Goal: Task Accomplishment & Management: Manage account settings

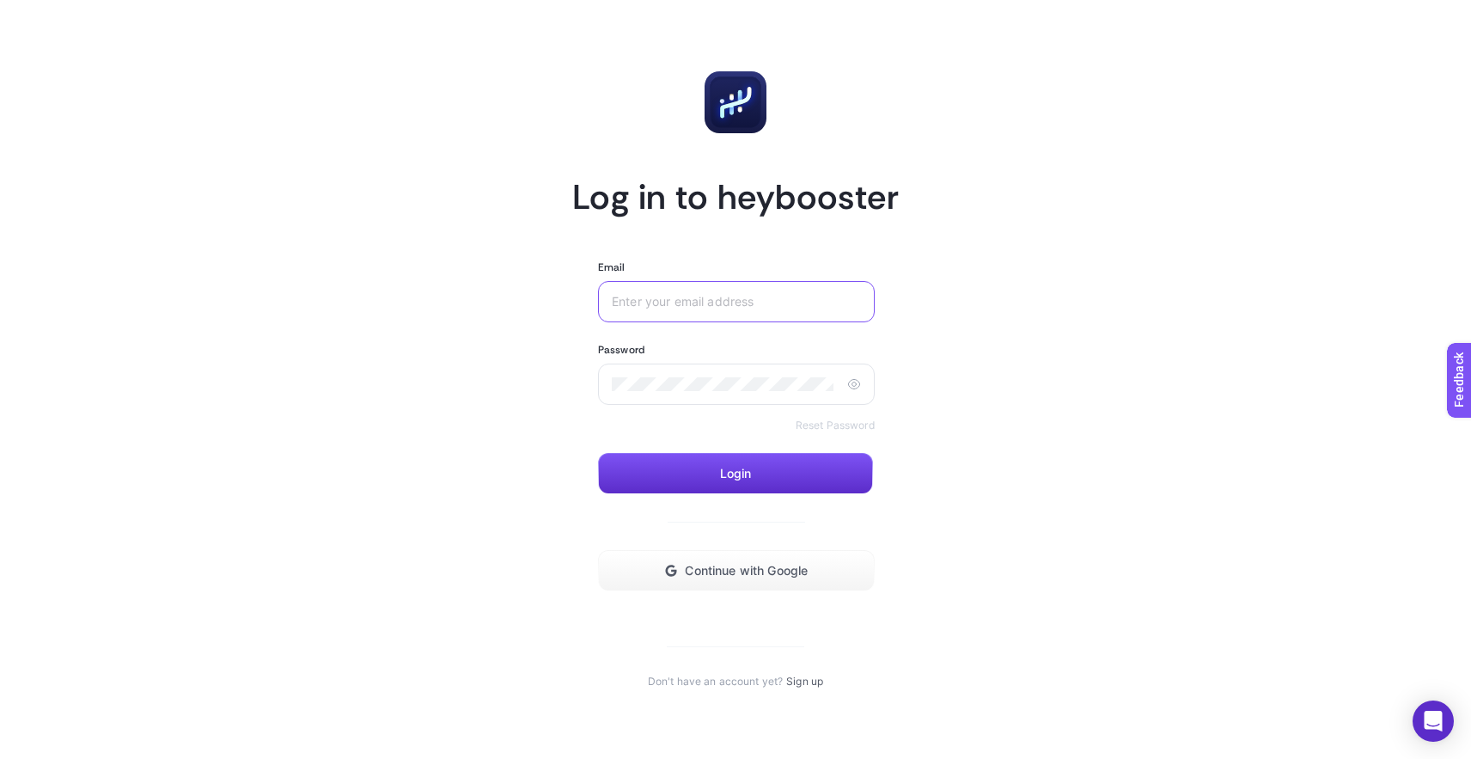
click at [704, 295] on input "Email" at bounding box center [733, 302] width 242 height 14
click at [1127, 388] on article "Log in to heybooster Email Password Reset Password Login Continue with Google D…" at bounding box center [736, 380] width 1196 height 718
click at [1255, 401] on article "Log in to heybooster Email Password Reset Password Login Continue with Google D…" at bounding box center [736, 380] width 1196 height 718
click at [341, 554] on article "Log in to heybooster Email Password Reset Password Login Continue with Google D…" at bounding box center [736, 380] width 1196 height 718
